Goal: Use online tool/utility: Utilize a website feature to perform a specific function

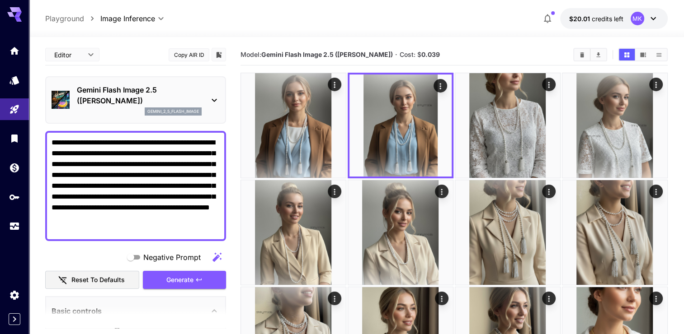
drag, startPoint x: 112, startPoint y: 228, endPoint x: 49, endPoint y: 145, distance: 104.5
click at [49, 145] on div "**********" at bounding box center [135, 186] width 181 height 110
paste textarea
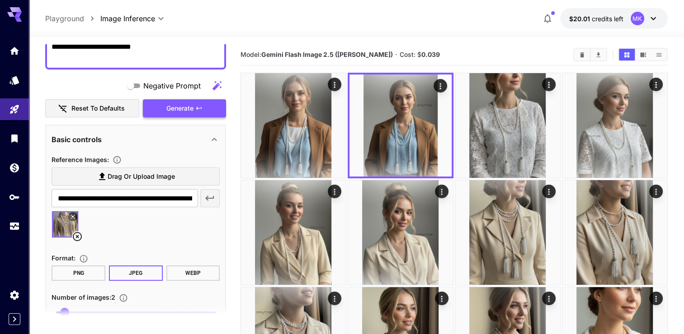
scroll to position [181, 0]
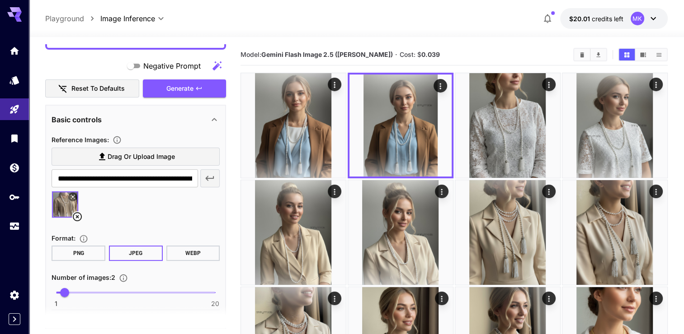
type textarea "**********"
click at [78, 218] on icon at bounding box center [77, 216] width 9 height 9
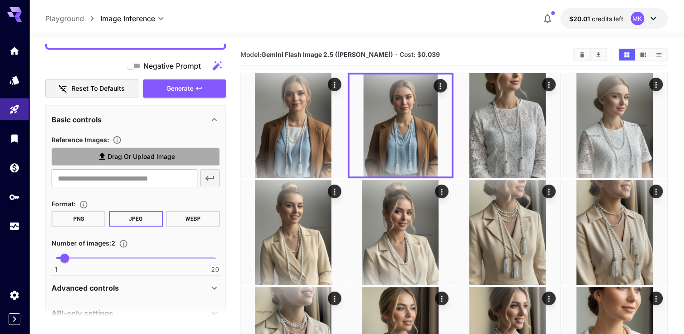
click at [110, 155] on span "Drag or upload image" at bounding box center [141, 156] width 67 height 11
click at [0, 0] on input "Drag or upload image" at bounding box center [0, 0] width 0 height 0
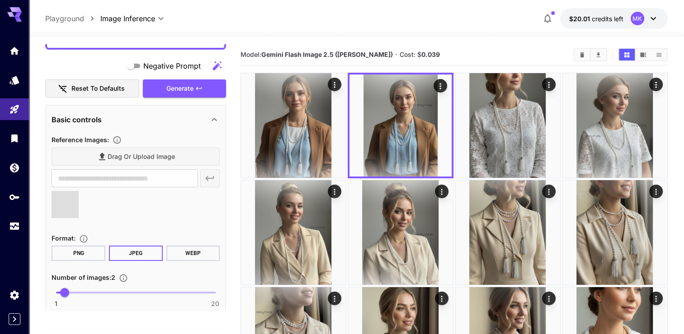
type input "**********"
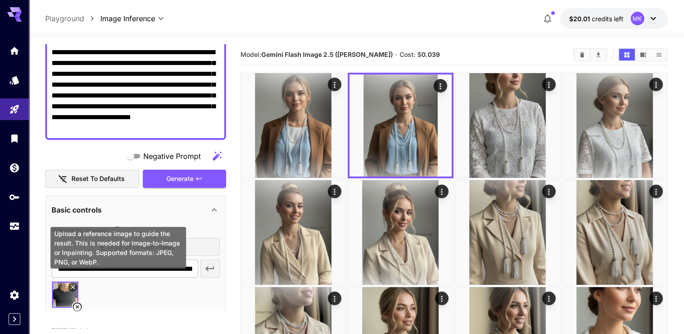
scroll to position [226, 0]
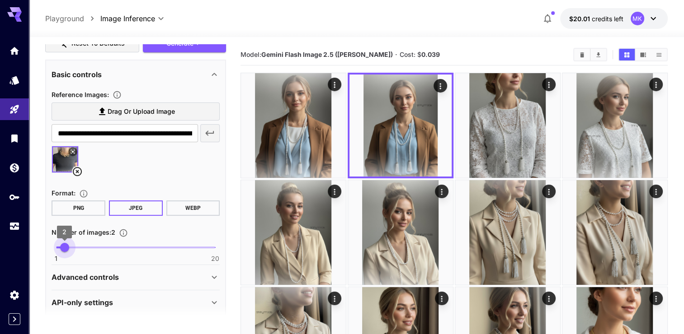
type input "*"
drag, startPoint x: 63, startPoint y: 248, endPoint x: 70, endPoint y: 248, distance: 7.7
click at [70, 248] on span "3" at bounding box center [72, 247] width 9 height 9
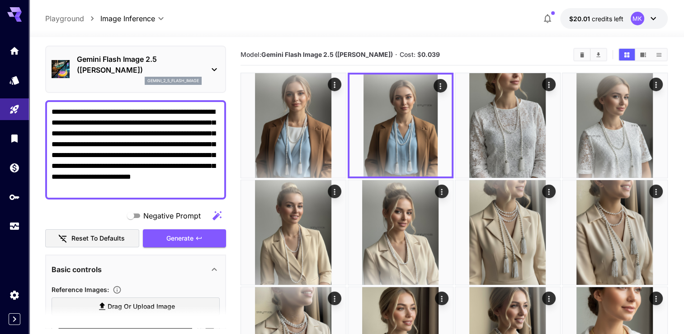
scroll to position [0, 0]
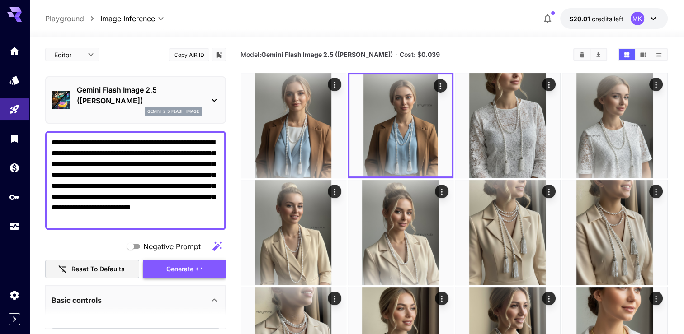
click at [178, 269] on span "Generate" at bounding box center [179, 269] width 27 height 11
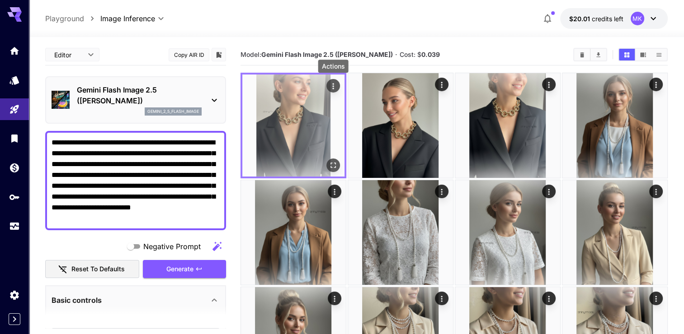
click at [333, 86] on icon "Actions" at bounding box center [332, 86] width 1 height 6
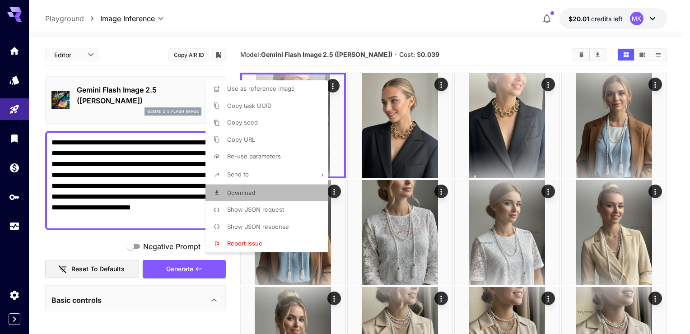
click at [251, 190] on span "Download" at bounding box center [241, 192] width 28 height 7
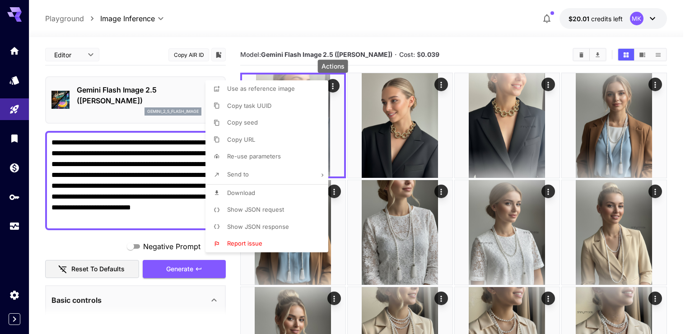
click at [443, 28] on div at bounding box center [345, 167] width 690 height 334
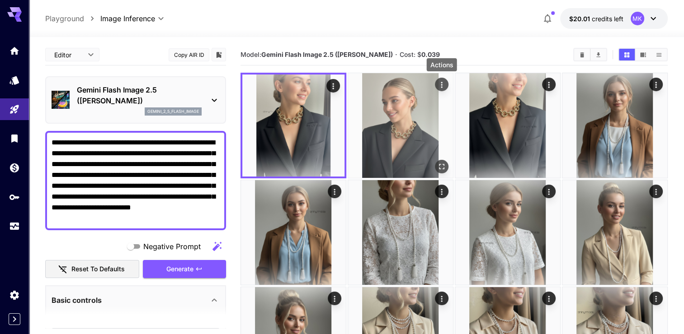
click at [439, 87] on icon "Actions" at bounding box center [441, 84] width 9 height 9
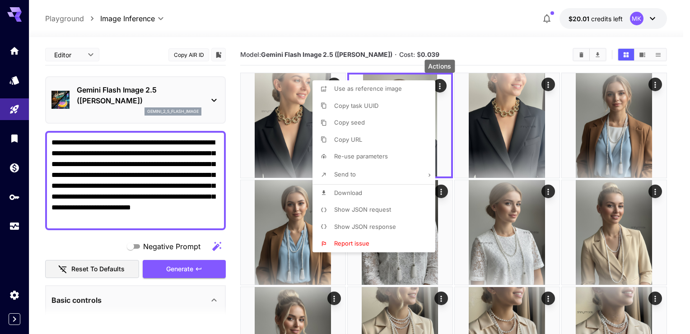
click at [348, 191] on span "Download" at bounding box center [348, 192] width 28 height 7
click at [443, 28] on div at bounding box center [345, 167] width 690 height 334
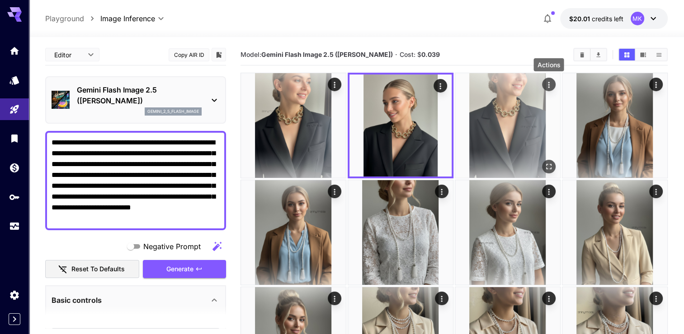
click at [546, 83] on icon "Actions" at bounding box center [548, 84] width 9 height 9
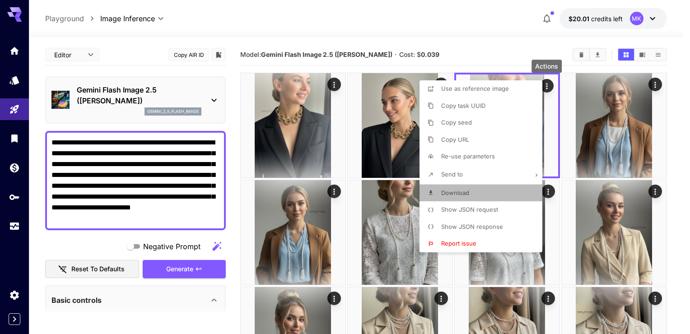
click at [444, 194] on span "Download" at bounding box center [456, 192] width 28 height 7
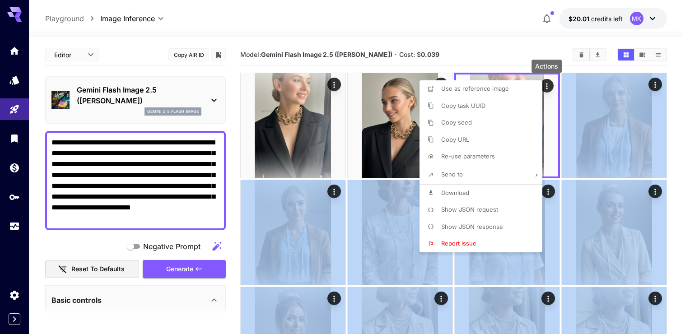
click at [242, 117] on div at bounding box center [345, 167] width 690 height 334
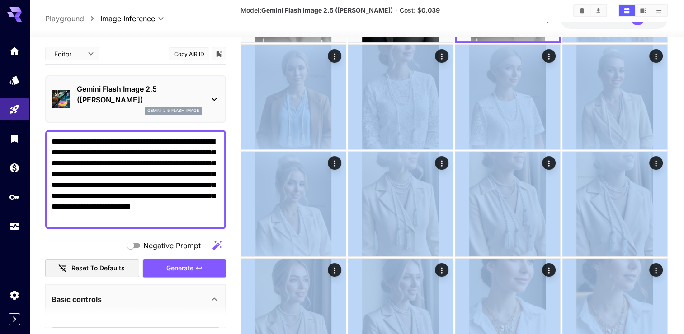
scroll to position [181, 0]
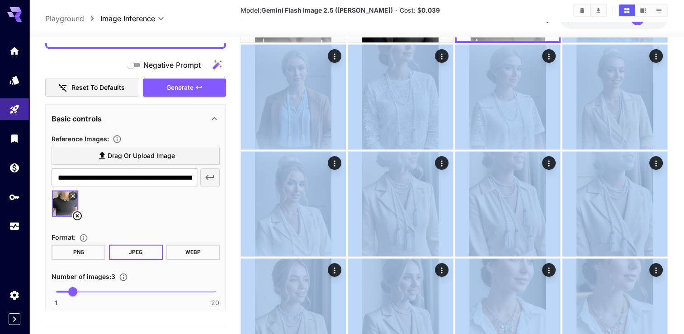
click at [78, 216] on icon at bounding box center [77, 215] width 9 height 9
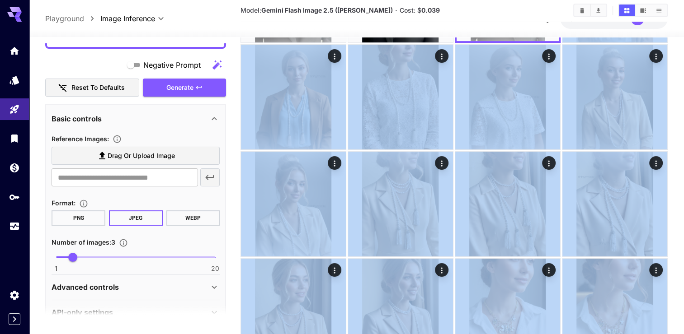
click at [101, 154] on icon at bounding box center [102, 156] width 6 height 8
click at [0, 0] on input "Drag or upload image" at bounding box center [0, 0] width 0 height 0
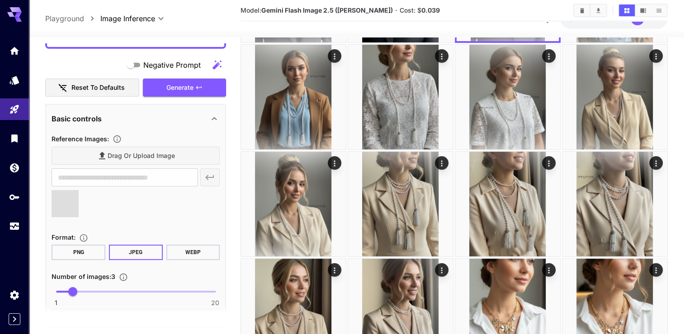
click at [198, 208] on div at bounding box center [136, 207] width 168 height 34
type input "**********"
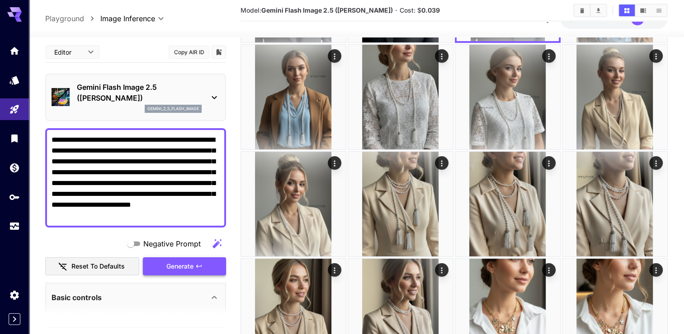
scroll to position [0, 0]
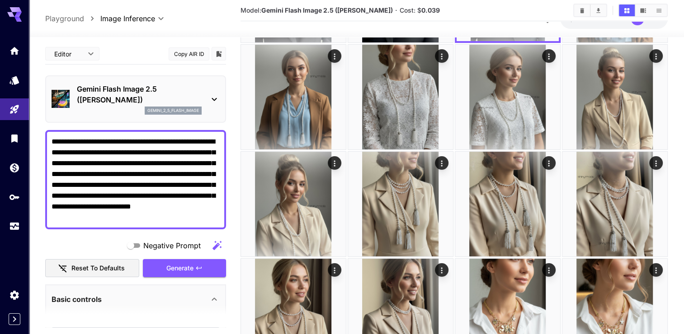
drag, startPoint x: 137, startPoint y: 218, endPoint x: 52, endPoint y: 139, distance: 115.7
click at [52, 139] on textarea "**********" at bounding box center [136, 179] width 168 height 87
paste textarea "**********"
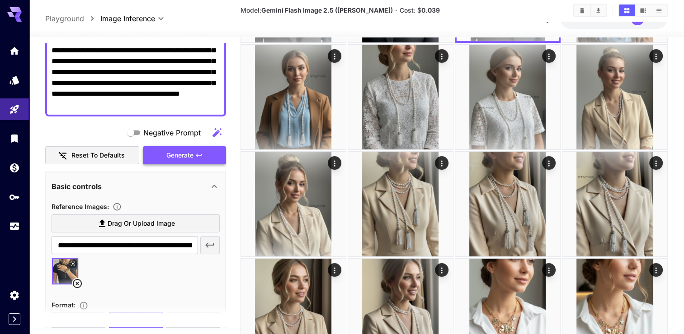
scroll to position [136, 0]
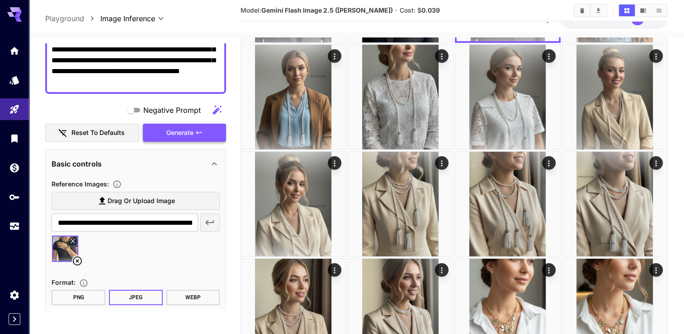
type textarea "**********"
click at [178, 130] on span "Generate" at bounding box center [179, 132] width 27 height 11
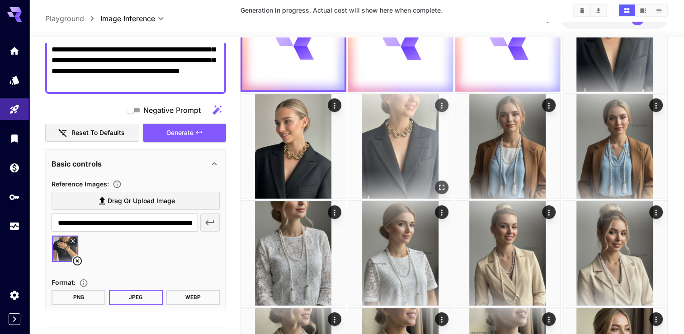
scroll to position [0, 0]
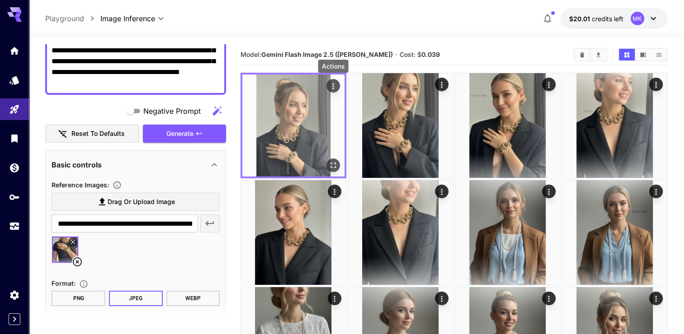
click at [331, 87] on icon "Actions" at bounding box center [333, 86] width 9 height 9
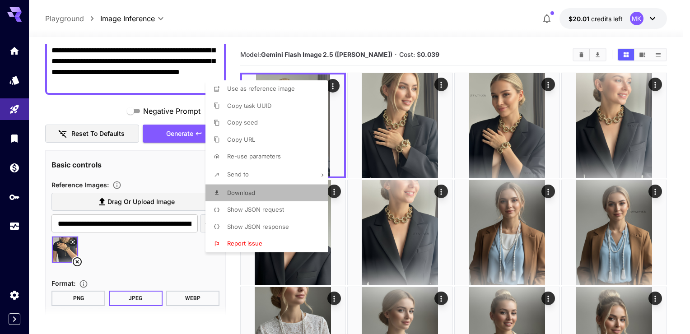
click at [244, 191] on span "Download" at bounding box center [241, 192] width 28 height 7
click at [439, 84] on div at bounding box center [345, 167] width 690 height 334
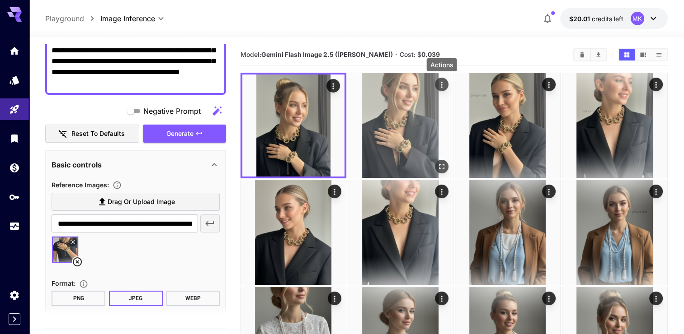
click at [440, 84] on icon "Actions" at bounding box center [441, 84] width 9 height 9
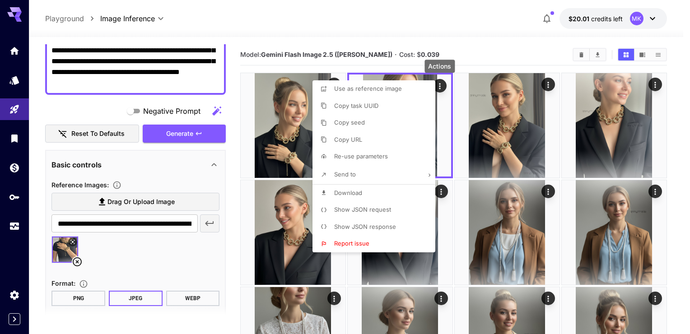
click at [351, 192] on span "Download" at bounding box center [348, 192] width 28 height 7
click at [419, 23] on div at bounding box center [345, 167] width 690 height 334
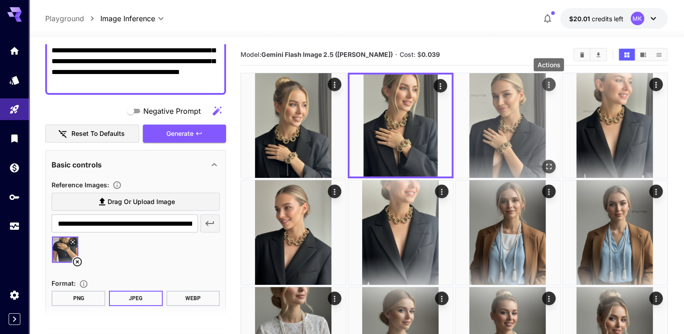
click at [550, 85] on icon "Actions" at bounding box center [548, 84] width 9 height 9
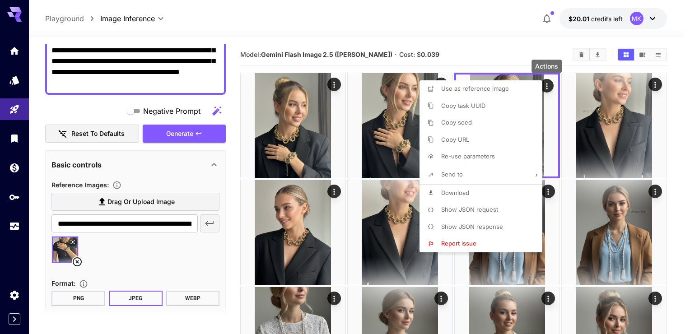
click at [463, 193] on span "Download" at bounding box center [456, 192] width 28 height 7
click at [76, 260] on div at bounding box center [345, 167] width 690 height 334
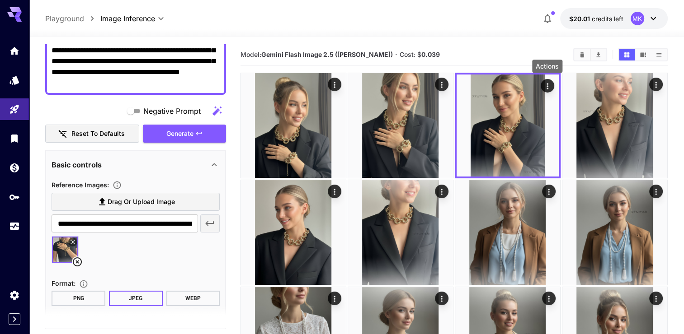
click at [78, 261] on icon at bounding box center [77, 262] width 9 height 9
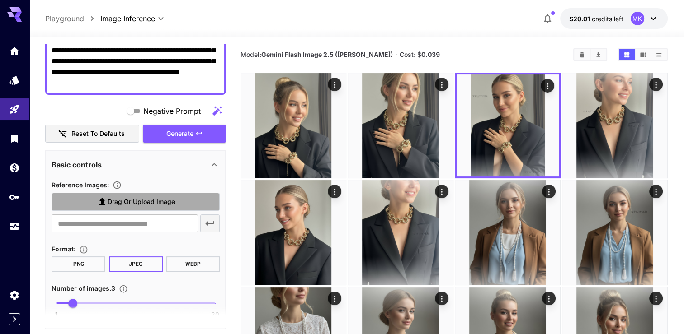
click at [127, 199] on span "Drag or upload image" at bounding box center [141, 202] width 67 height 11
click at [0, 0] on input "Drag or upload image" at bounding box center [0, 0] width 0 height 0
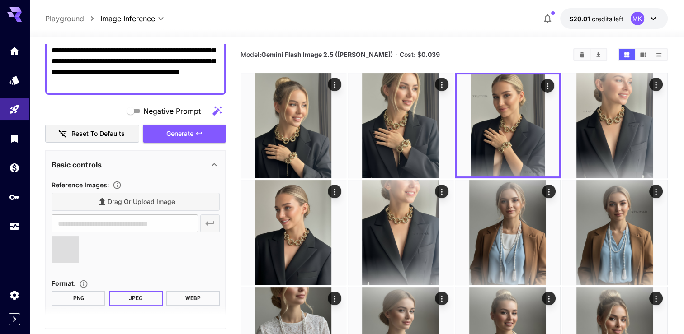
type input "**********"
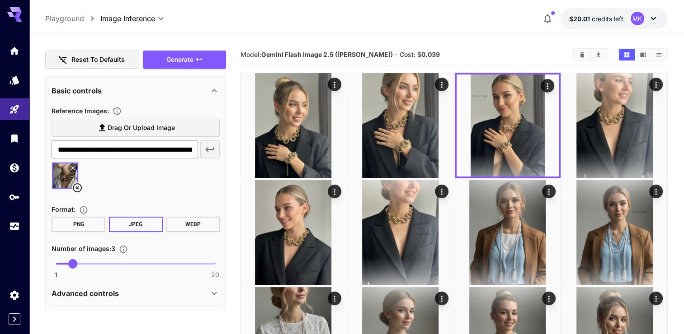
scroll to position [226, 0]
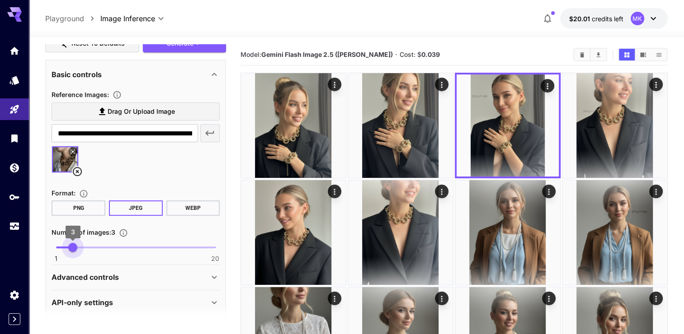
type input "*"
drag, startPoint x: 72, startPoint y: 247, endPoint x: 65, endPoint y: 248, distance: 6.8
click at [65, 248] on span "2" at bounding box center [64, 247] width 9 height 9
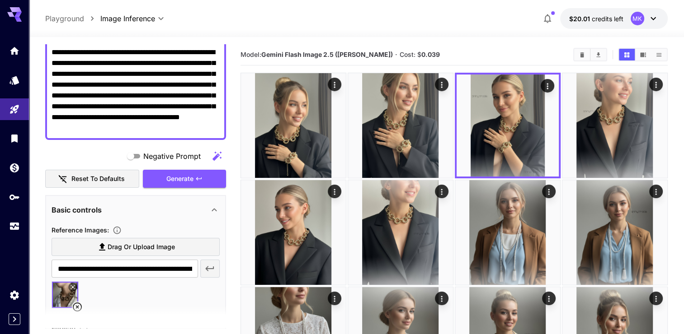
scroll to position [45, 0]
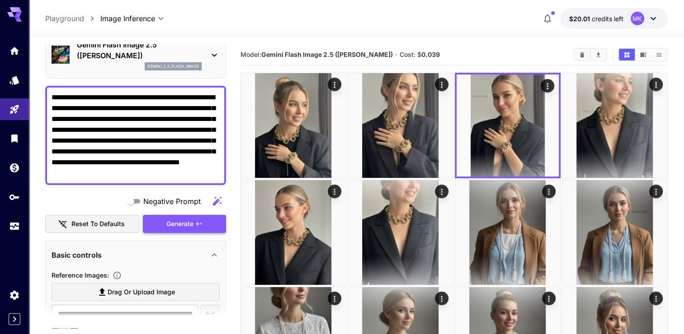
click at [194, 225] on button "Generate" at bounding box center [184, 224] width 83 height 19
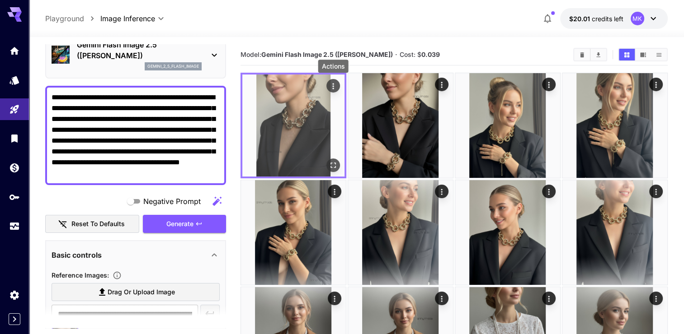
click at [333, 85] on icon "Actions" at bounding box center [333, 86] width 9 height 9
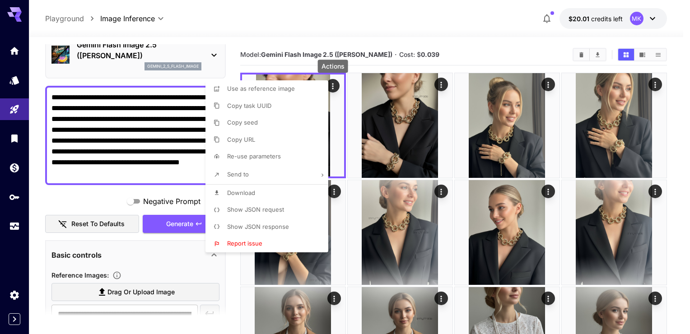
click at [251, 196] on span "Download" at bounding box center [241, 192] width 28 height 7
click at [440, 86] on div at bounding box center [345, 167] width 690 height 334
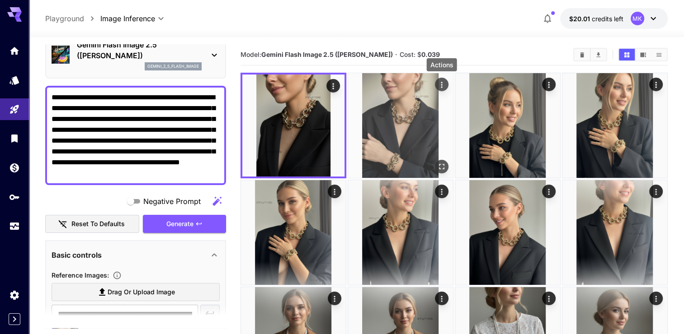
click at [440, 85] on icon "Actions" at bounding box center [441, 84] width 9 height 9
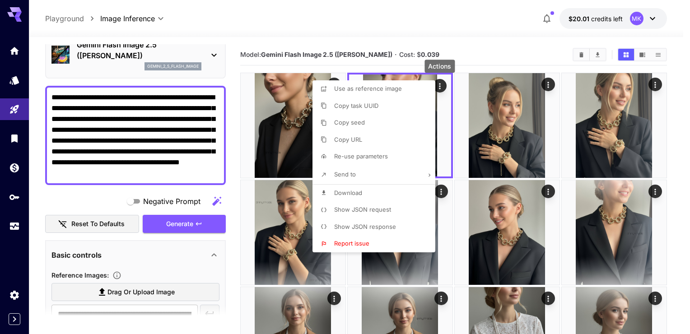
click at [347, 193] on span "Download" at bounding box center [348, 192] width 28 height 7
click at [234, 188] on div at bounding box center [345, 167] width 690 height 334
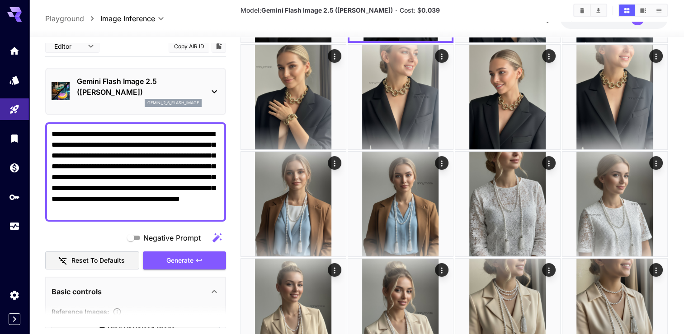
scroll to position [0, 0]
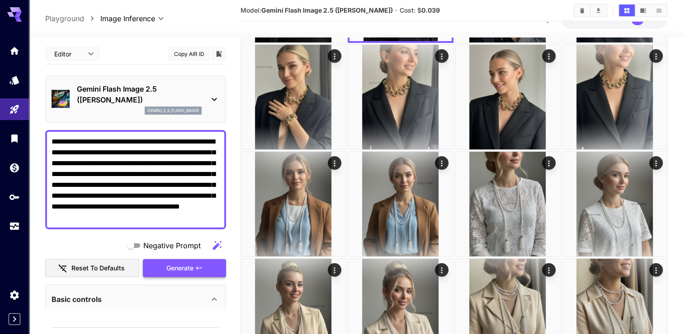
click at [179, 268] on span "Generate" at bounding box center [179, 268] width 27 height 11
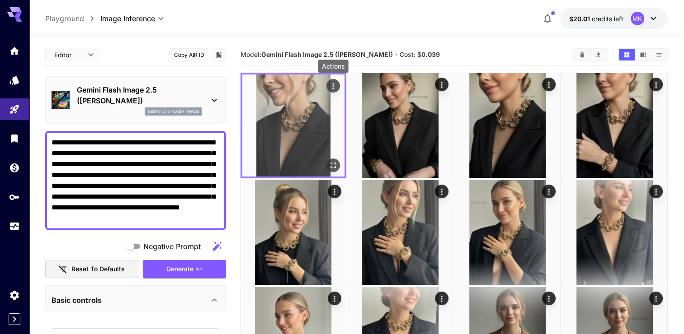
click at [331, 85] on icon "Actions" at bounding box center [333, 86] width 9 height 9
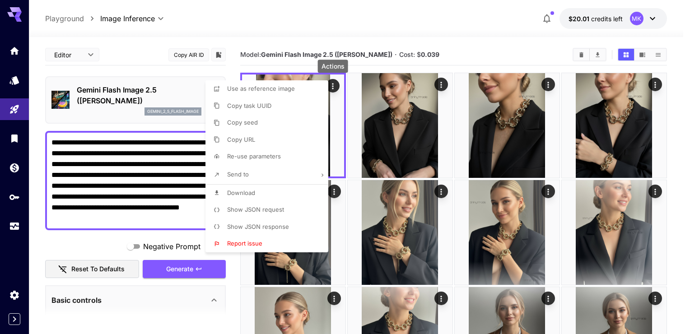
click at [240, 193] on span "Download" at bounding box center [241, 192] width 28 height 7
click at [439, 83] on div at bounding box center [345, 167] width 690 height 334
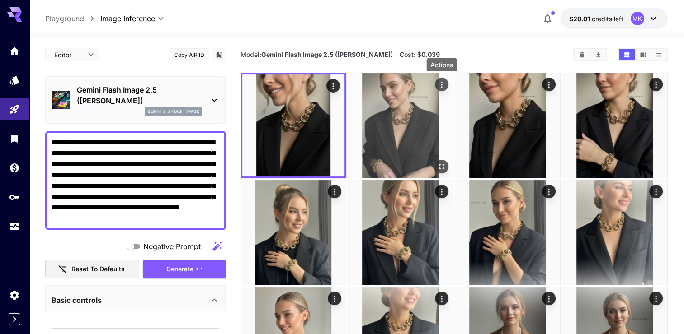
click at [440, 83] on icon "Actions" at bounding box center [441, 84] width 9 height 9
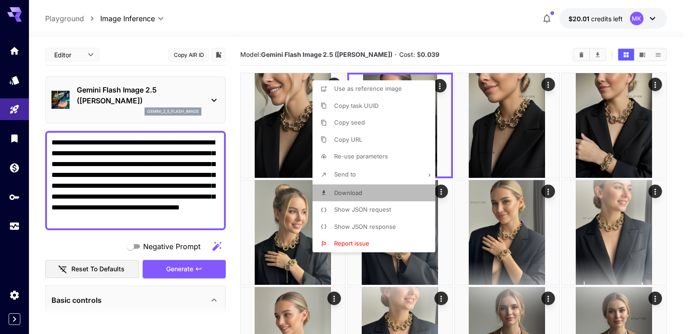
click at [345, 192] on span "Download" at bounding box center [348, 192] width 28 height 7
click at [427, 20] on div at bounding box center [345, 167] width 690 height 334
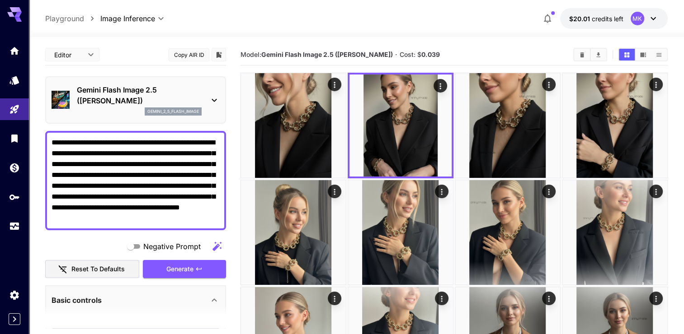
drag, startPoint x: 658, startPoint y: 0, endPoint x: 399, endPoint y: 35, distance: 260.9
click at [399, 35] on div at bounding box center [356, 31] width 655 height 11
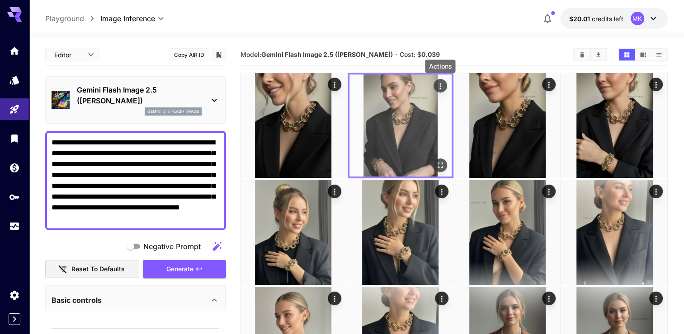
click at [437, 82] on icon "Actions" at bounding box center [440, 86] width 9 height 9
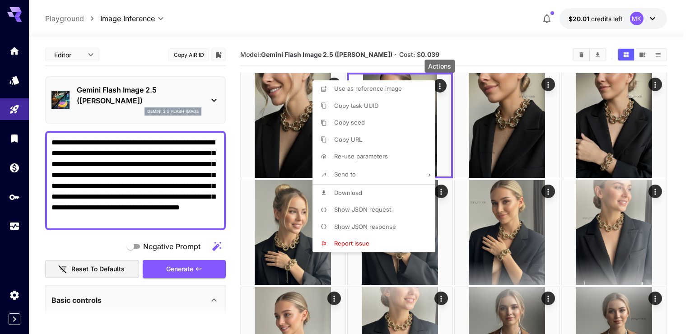
click at [359, 193] on span "Download" at bounding box center [348, 192] width 28 height 7
click at [56, 142] on div at bounding box center [345, 167] width 690 height 334
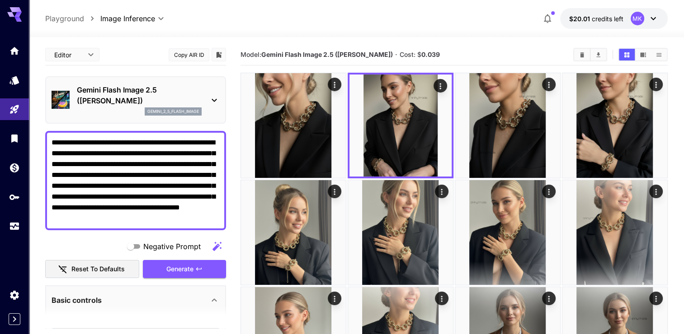
drag, startPoint x: 52, startPoint y: 139, endPoint x: 227, endPoint y: 225, distance: 195.4
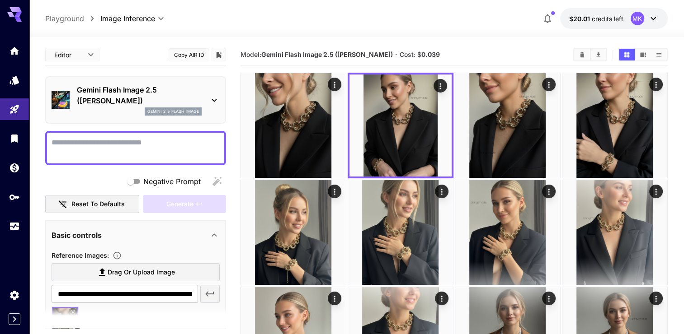
paste textarea "**********"
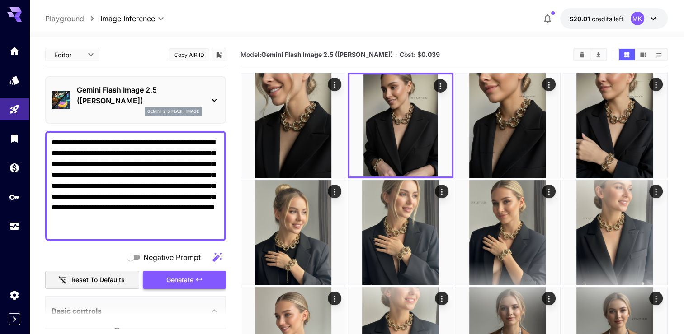
type textarea "**********"
click at [183, 278] on span "Generate" at bounding box center [179, 280] width 27 height 11
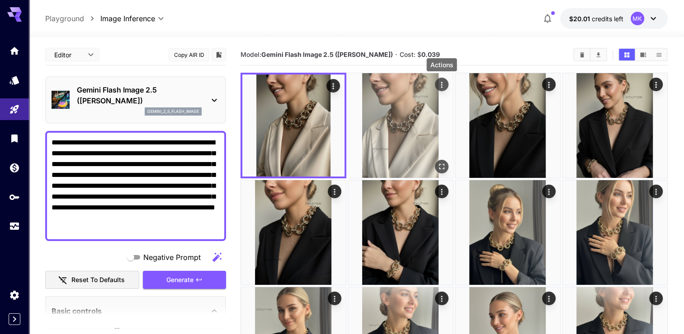
click at [441, 85] on icon "Actions" at bounding box center [441, 85] width 1 height 6
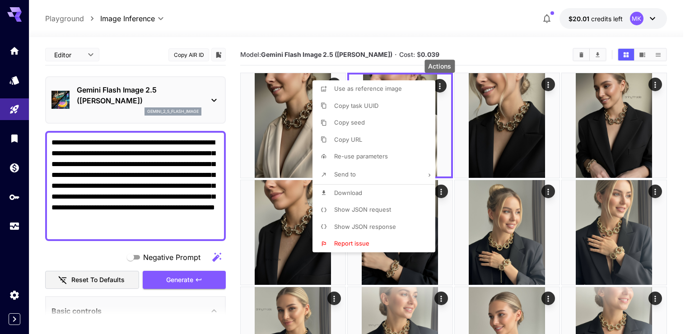
click at [348, 194] on span "Download" at bounding box center [348, 192] width 28 height 7
click at [357, 33] on div at bounding box center [345, 167] width 690 height 334
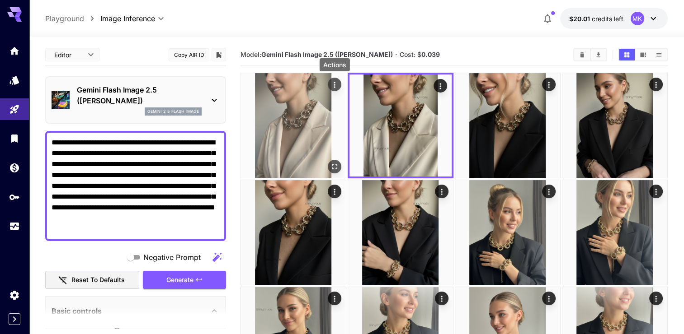
click at [331, 83] on icon "Actions" at bounding box center [334, 84] width 9 height 9
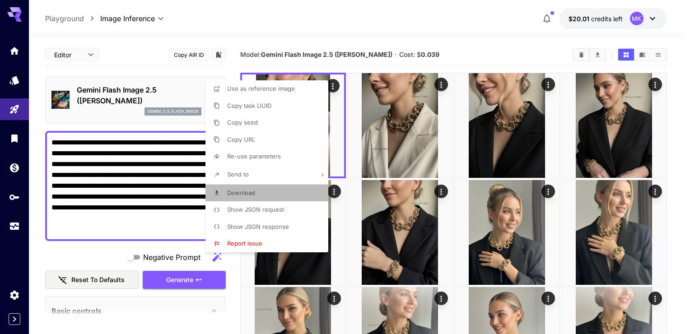
click at [240, 193] on span "Download" at bounding box center [241, 192] width 28 height 7
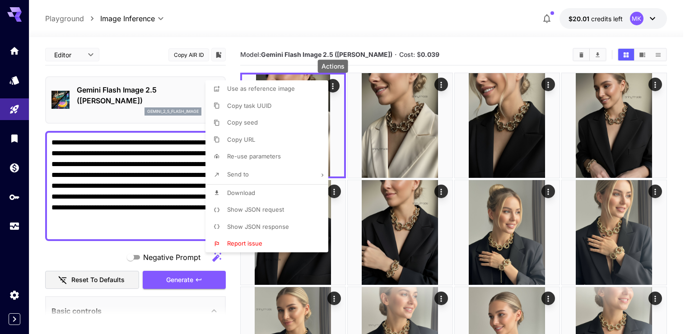
click at [394, 8] on div at bounding box center [345, 167] width 690 height 334
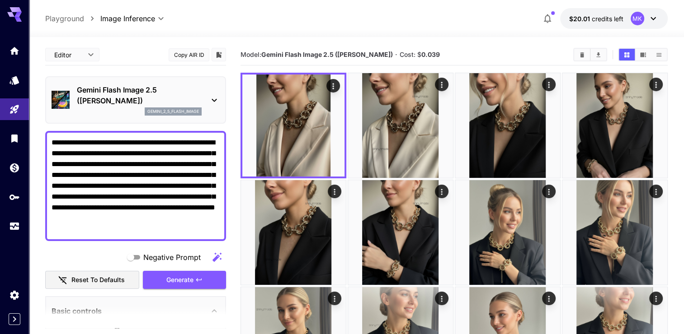
drag, startPoint x: 73, startPoint y: 227, endPoint x: 34, endPoint y: 127, distance: 107.8
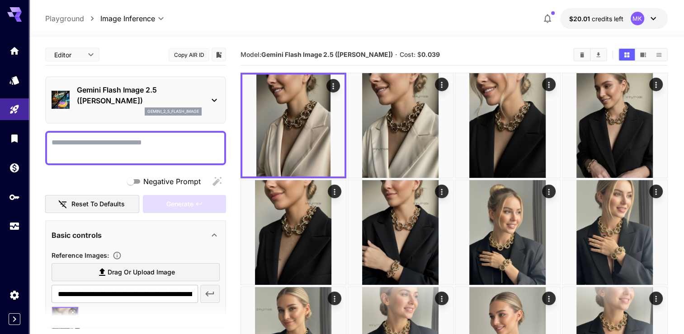
paste textarea "**********"
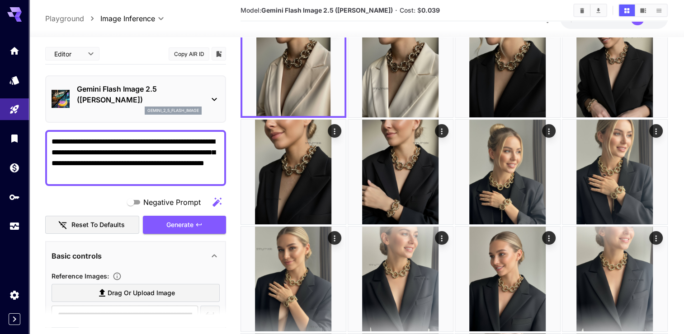
scroll to position [136, 0]
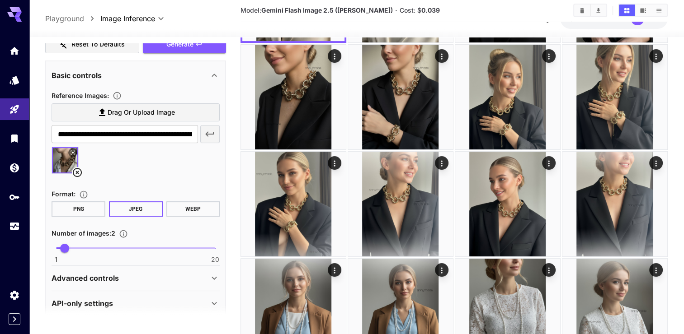
type textarea "**********"
click at [77, 170] on icon at bounding box center [77, 172] width 11 height 11
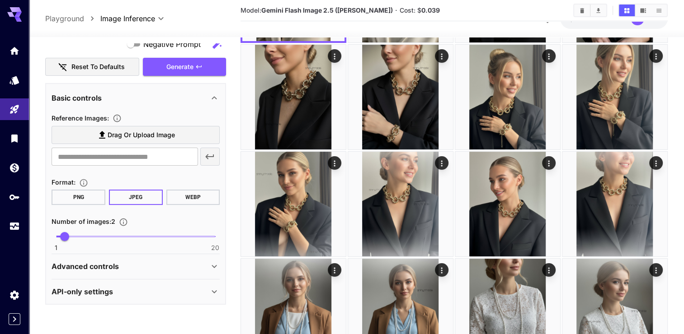
scroll to position [156, 0]
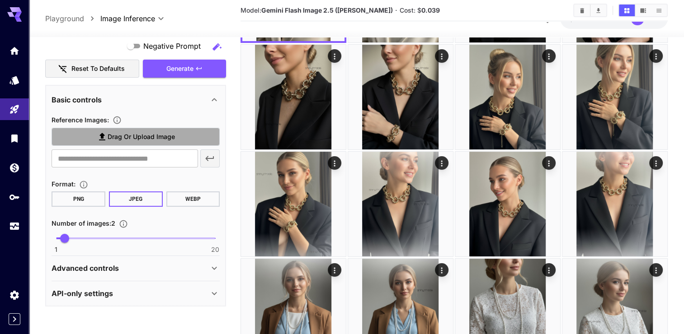
click at [99, 136] on icon at bounding box center [102, 137] width 11 height 11
click at [0, 0] on input "Drag or upload image" at bounding box center [0, 0] width 0 height 0
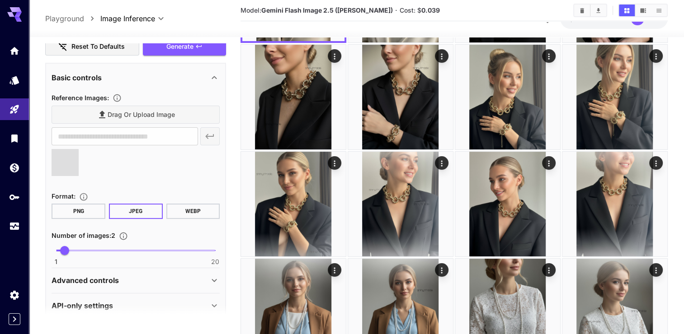
scroll to position [190, 0]
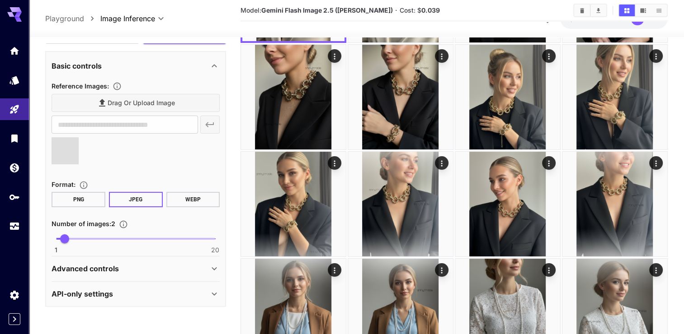
type input "**********"
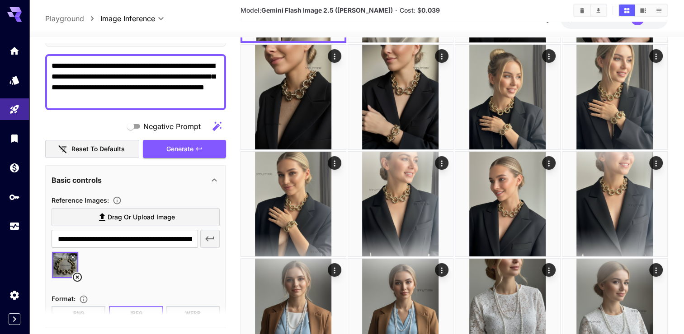
scroll to position [9, 0]
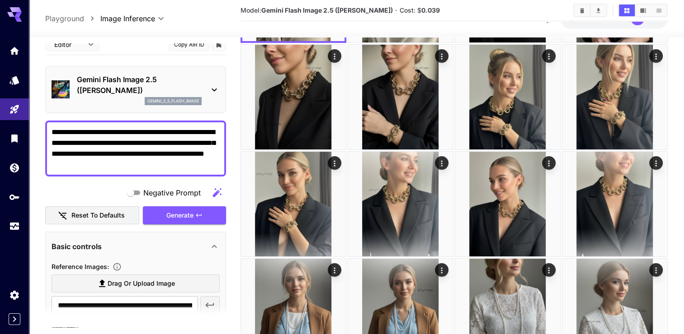
drag, startPoint x: 174, startPoint y: 165, endPoint x: 40, endPoint y: 124, distance: 140.1
paste textarea "****"
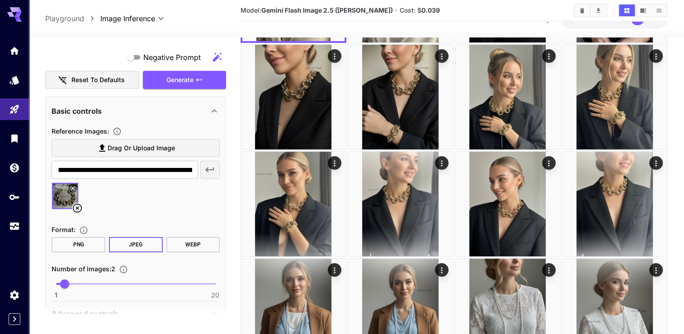
scroll to position [55, 0]
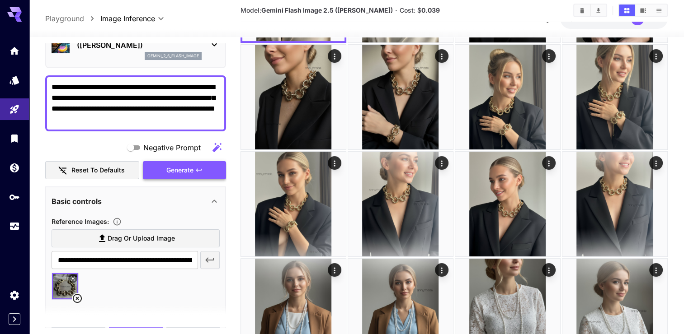
type textarea "**********"
click at [184, 171] on span "Generate" at bounding box center [179, 170] width 27 height 11
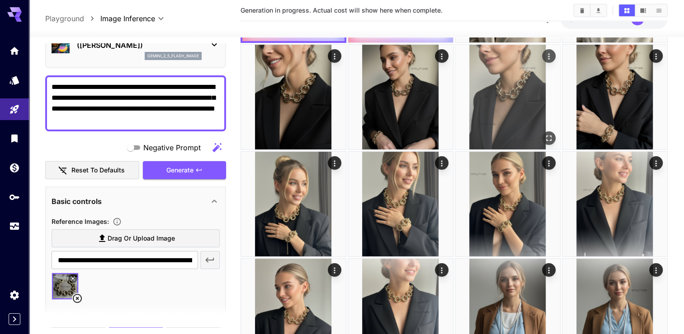
scroll to position [0, 0]
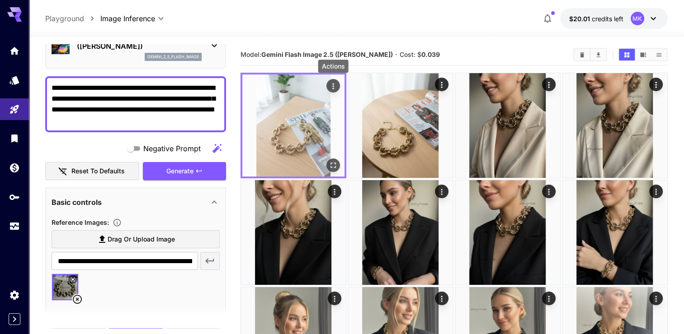
click at [330, 86] on icon "Actions" at bounding box center [333, 86] width 9 height 9
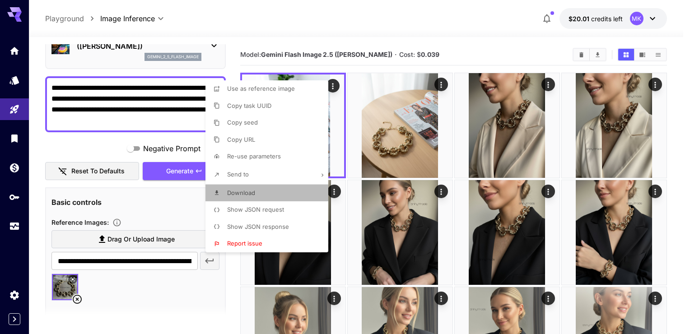
click at [244, 195] on span "Download" at bounding box center [241, 192] width 28 height 7
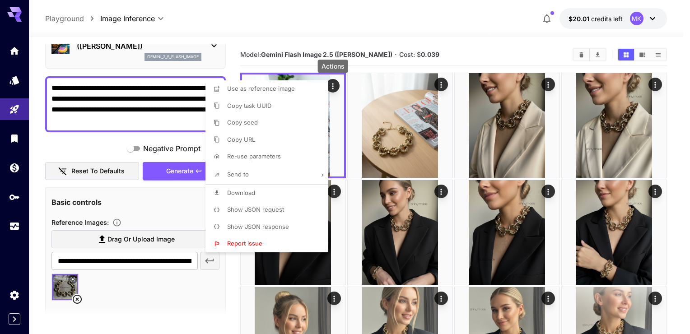
click at [441, 84] on div at bounding box center [345, 167] width 690 height 334
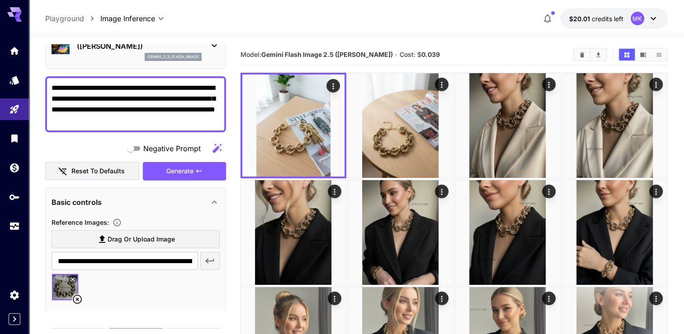
click at [376, 16] on div "**********" at bounding box center [356, 18] width 622 height 21
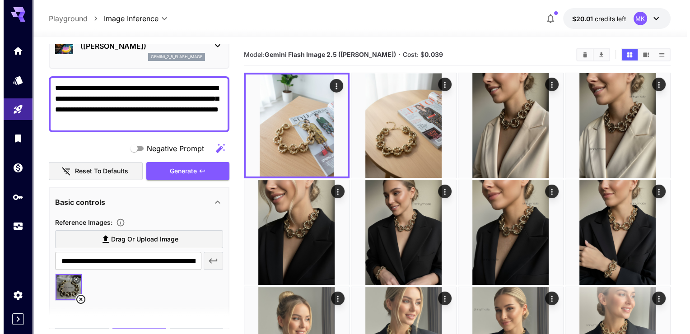
scroll to position [9, 0]
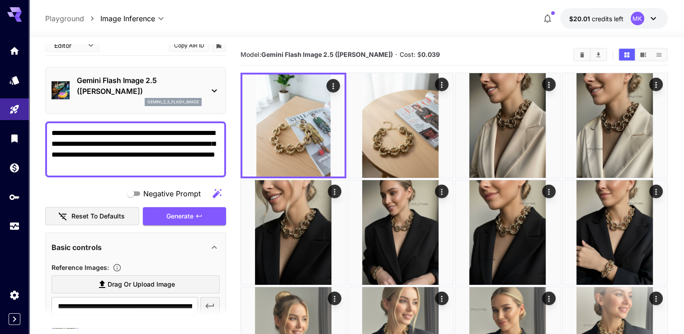
drag, startPoint x: 147, startPoint y: 164, endPoint x: 51, endPoint y: 127, distance: 103.4
click at [51, 127] on div "**********" at bounding box center [135, 150] width 181 height 56
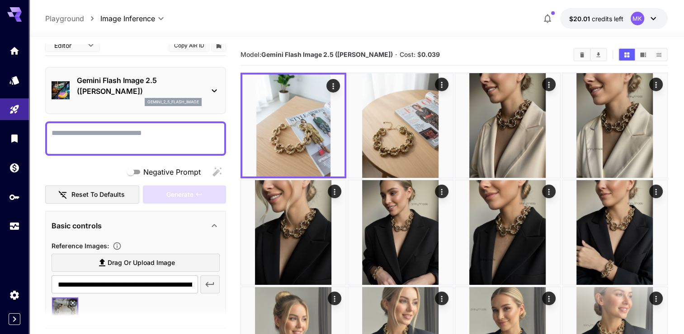
paste textarea "**********"
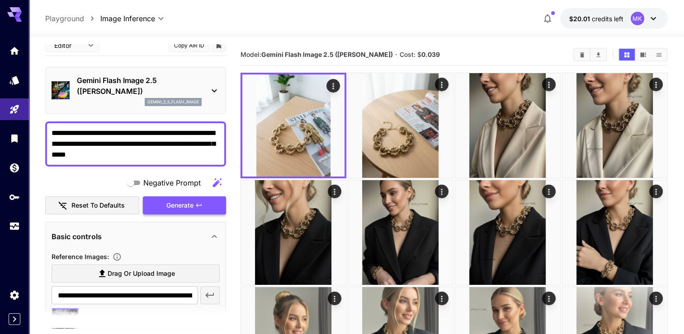
type textarea "**********"
click at [184, 202] on span "Generate" at bounding box center [179, 205] width 27 height 11
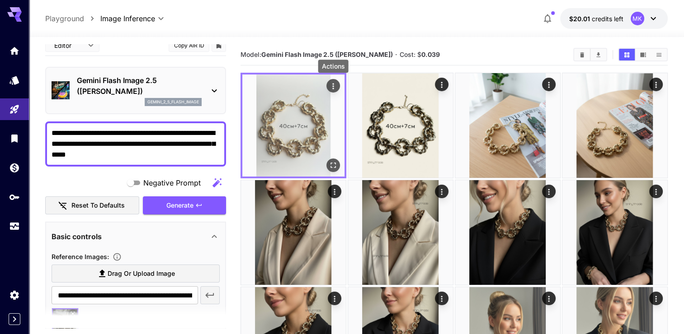
click at [331, 85] on icon "Actions" at bounding box center [333, 86] width 9 height 9
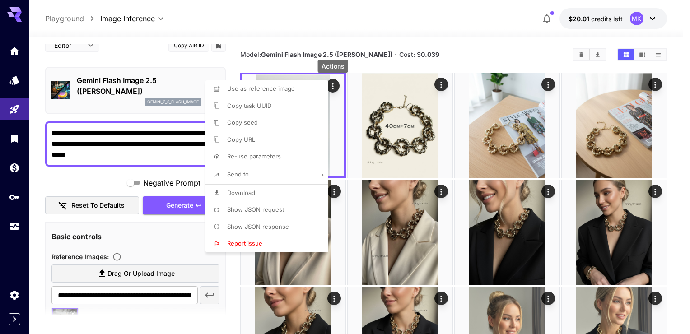
click at [240, 193] on span "Download" at bounding box center [241, 192] width 28 height 7
